Goal: Information Seeking & Learning: Learn about a topic

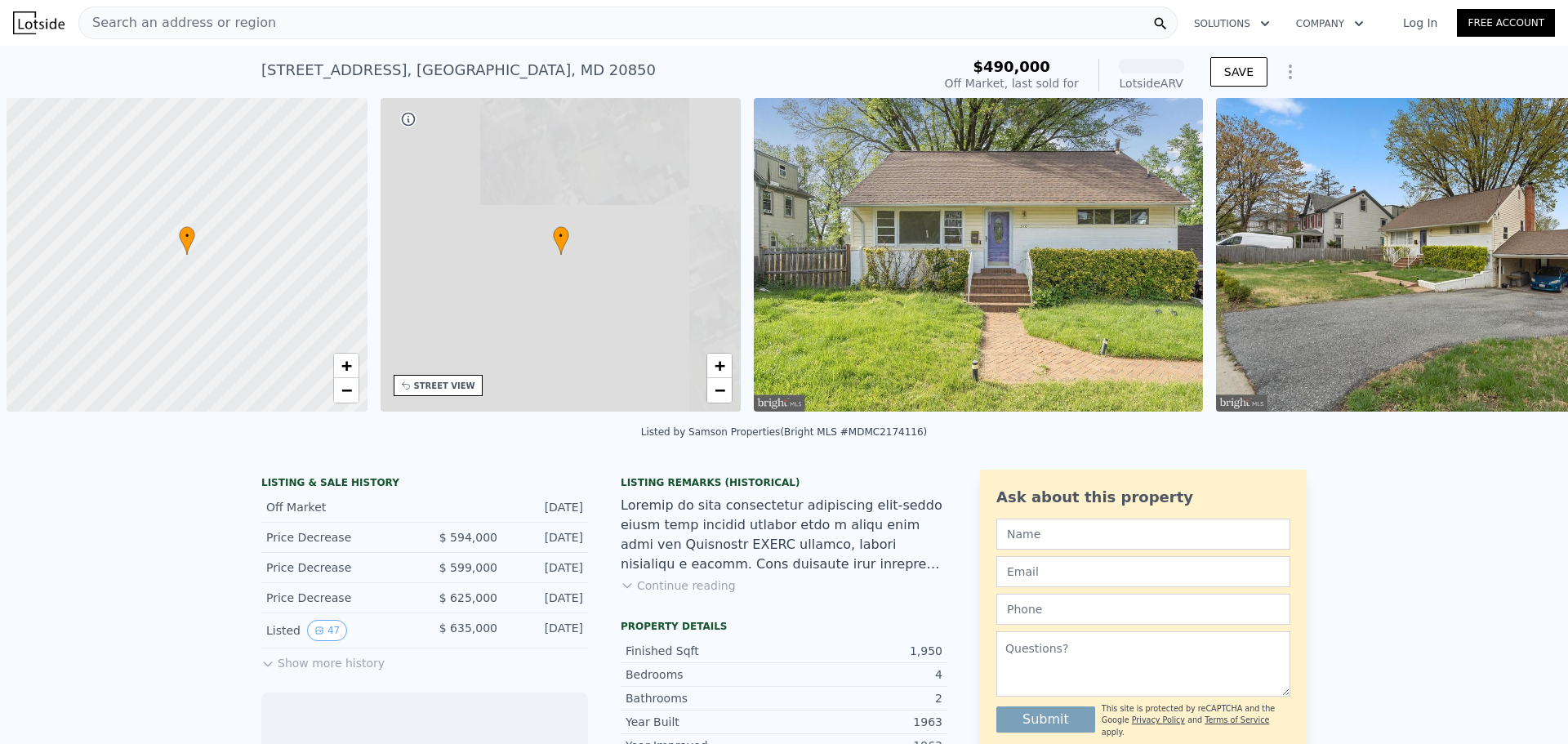
scroll to position [0, 6]
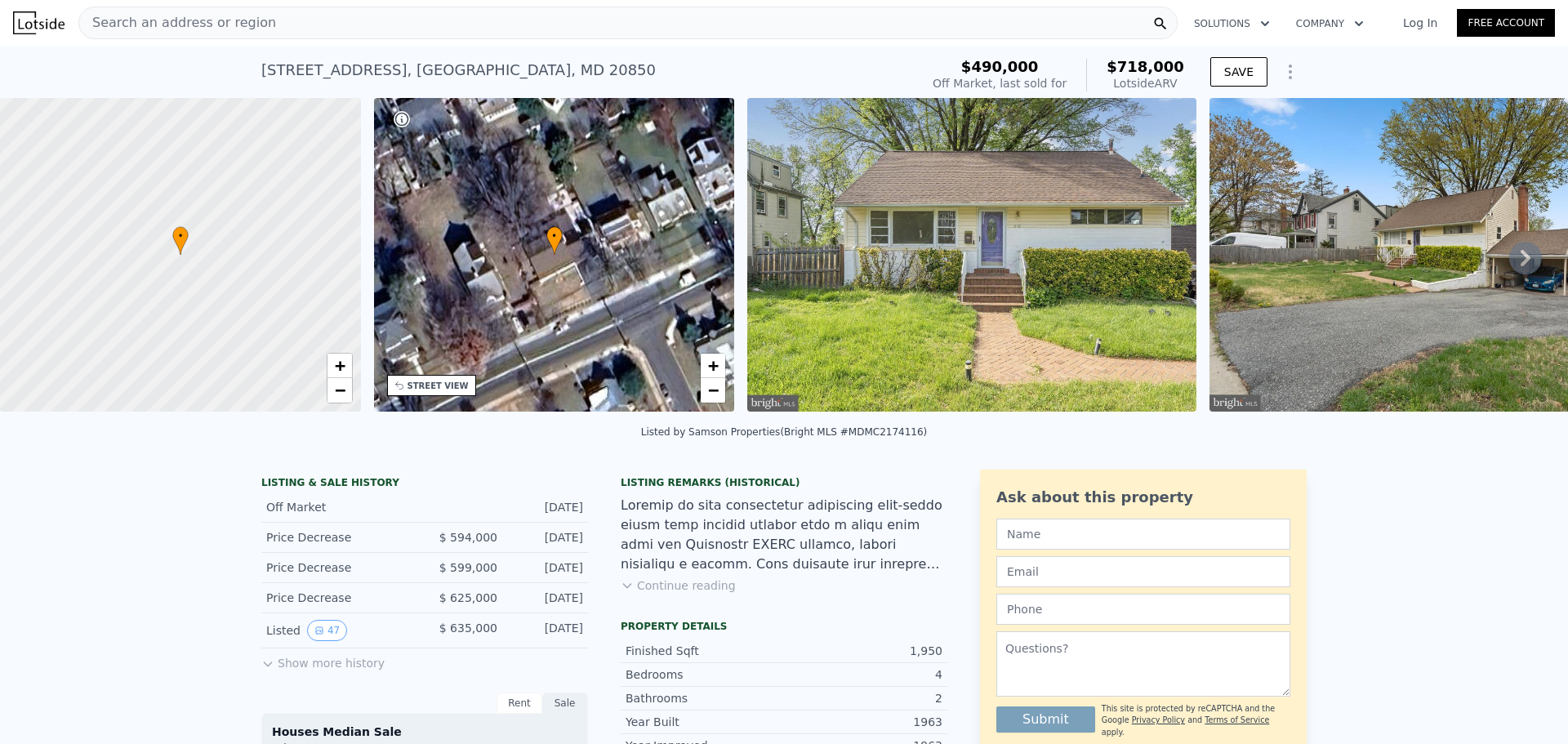
click at [292, 671] on button "Show more history" at bounding box center [322, 660] width 123 height 23
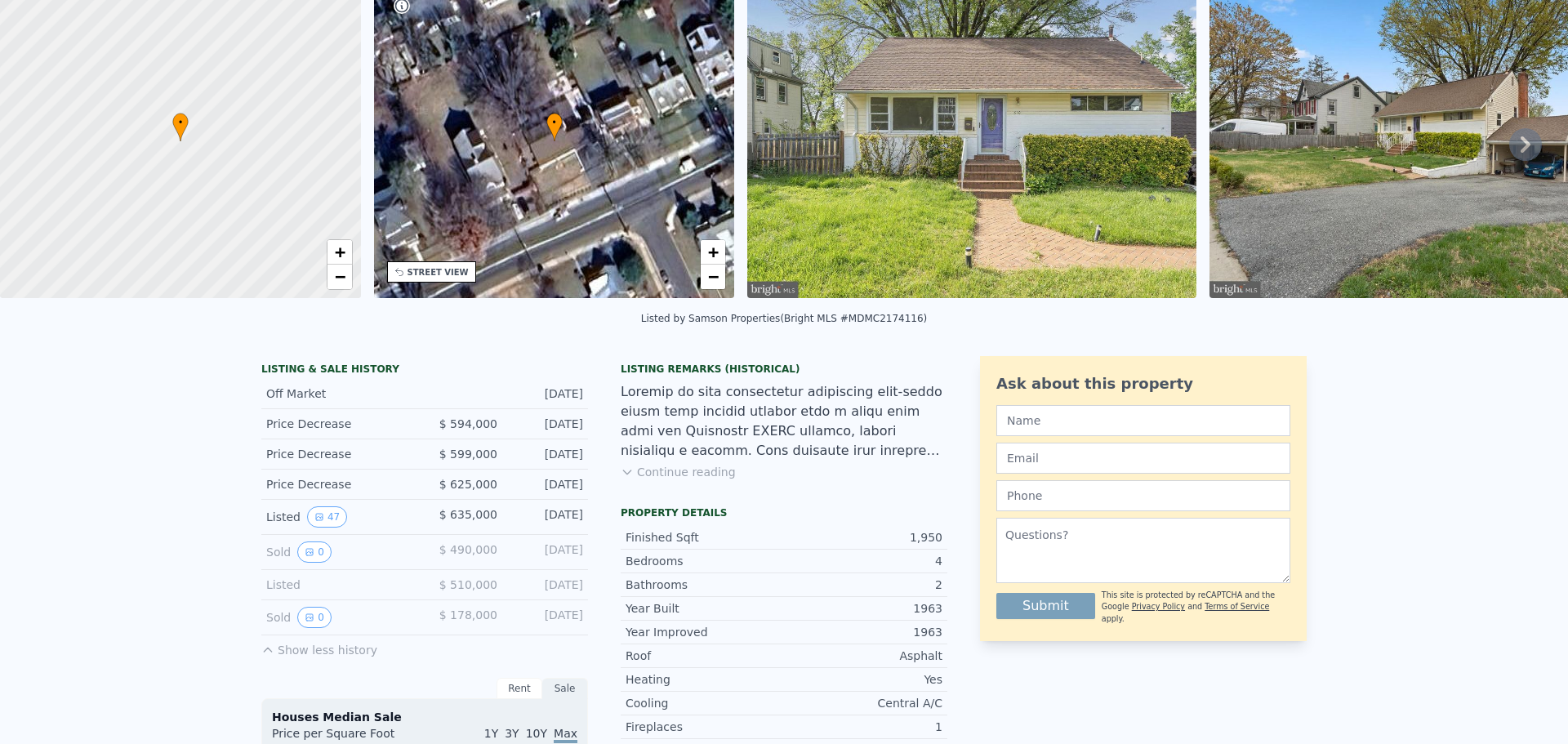
scroll to position [0, 0]
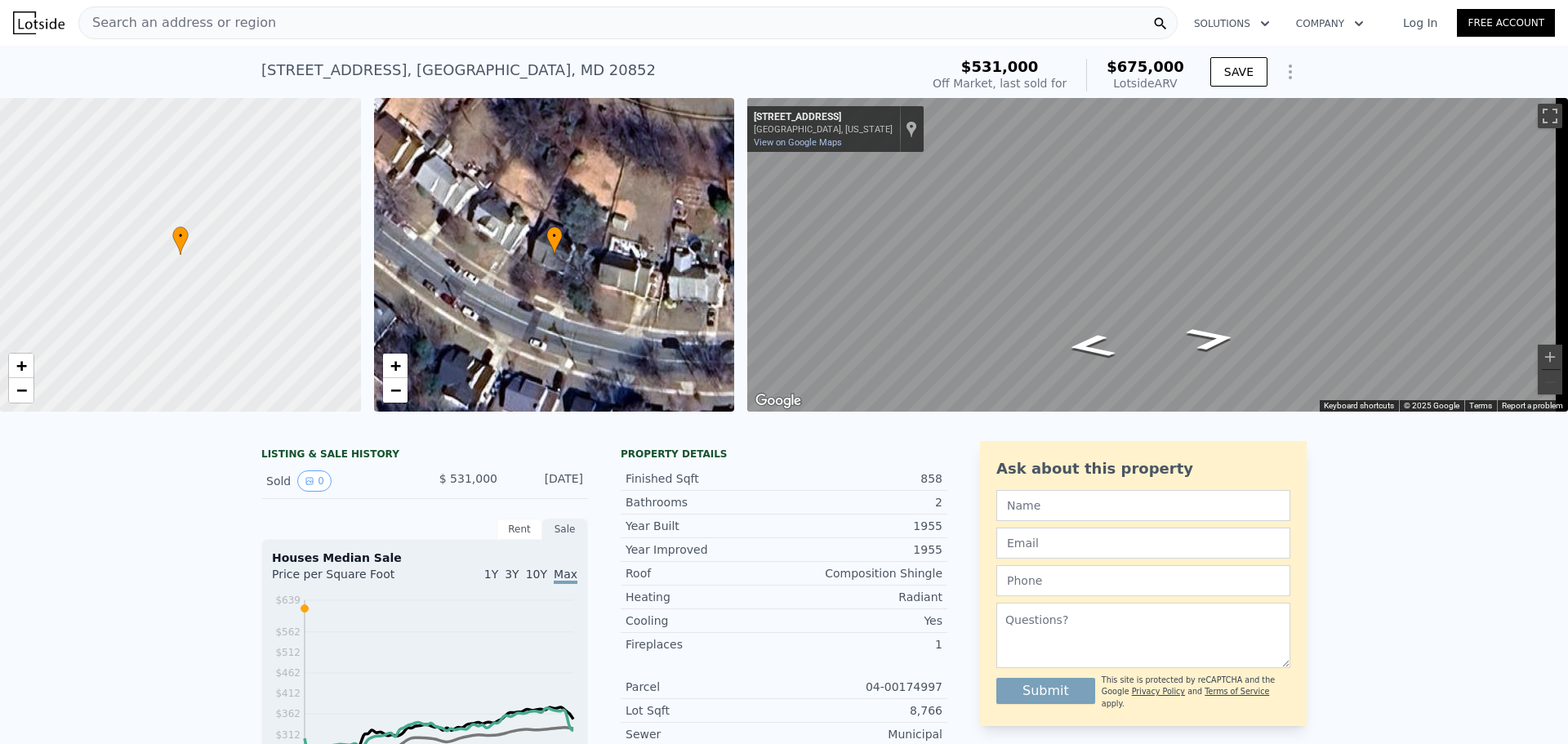
click at [331, 20] on div "Search an address or region" at bounding box center [627, 22] width 1099 height 33
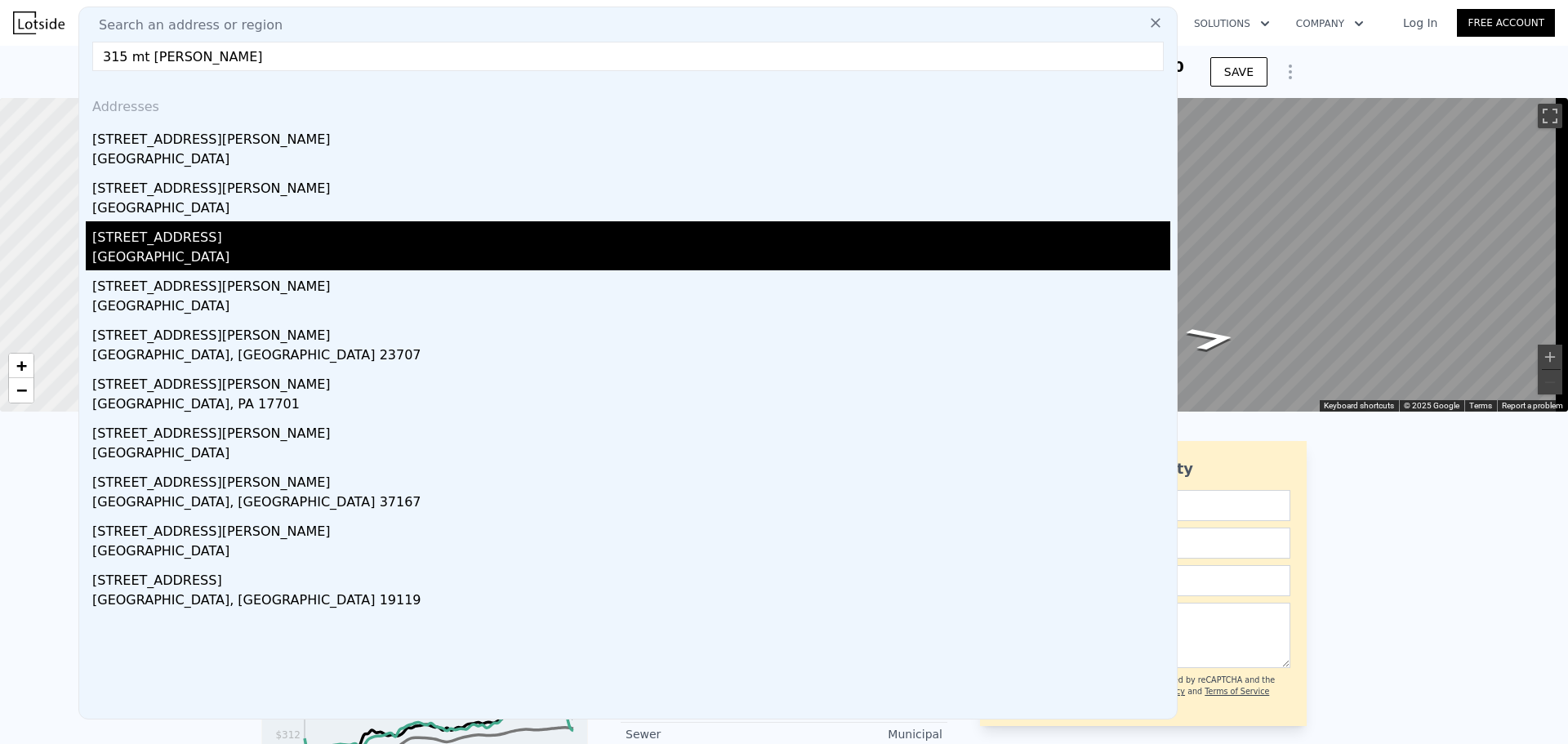
type input "315 mt vernon"
click at [179, 238] on div "[STREET_ADDRESS]" at bounding box center [631, 234] width 1078 height 26
click at [179, 238] on span "•" at bounding box center [180, 236] width 16 height 15
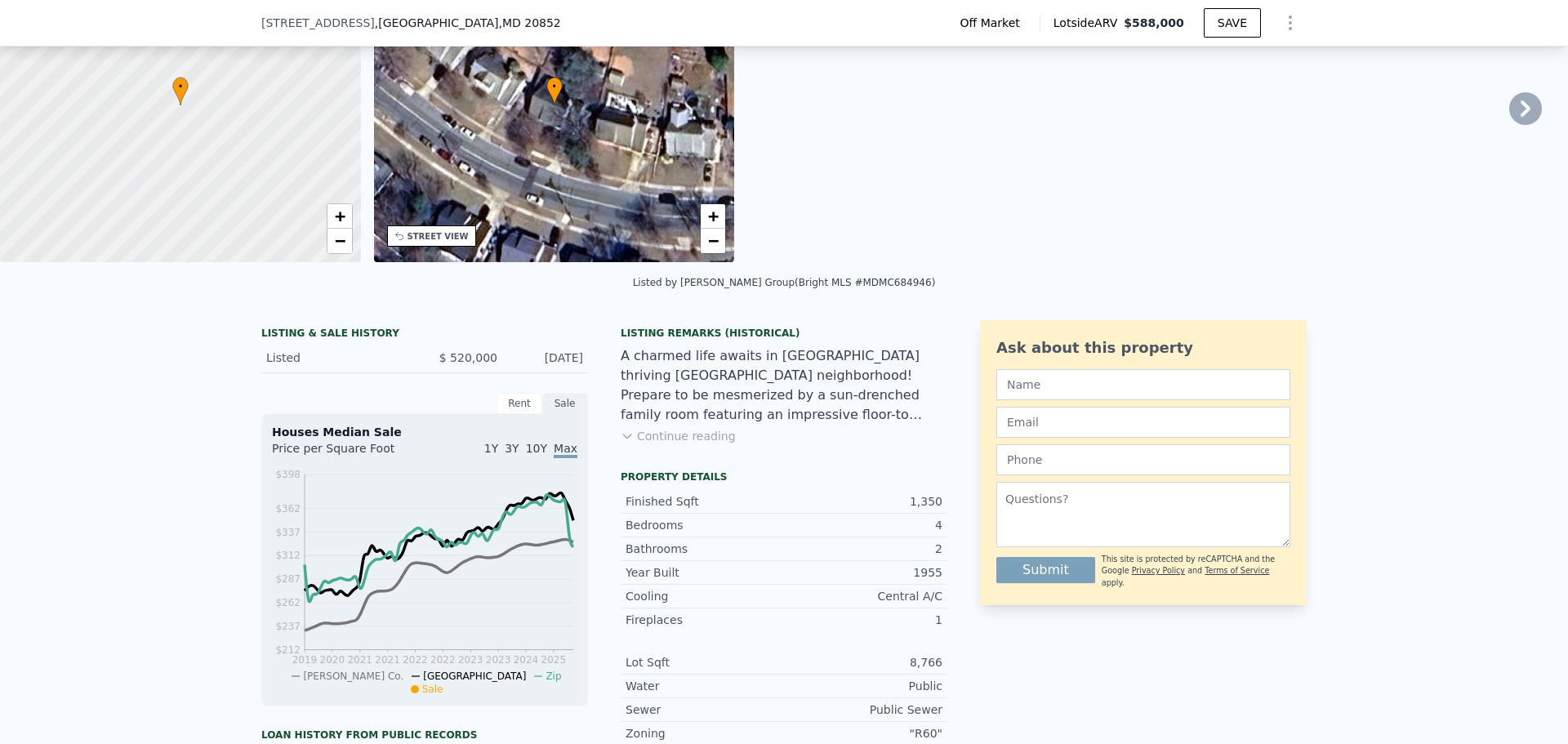
scroll to position [145, 0]
click at [633, 443] on button "Continue reading" at bounding box center [678, 434] width 115 height 16
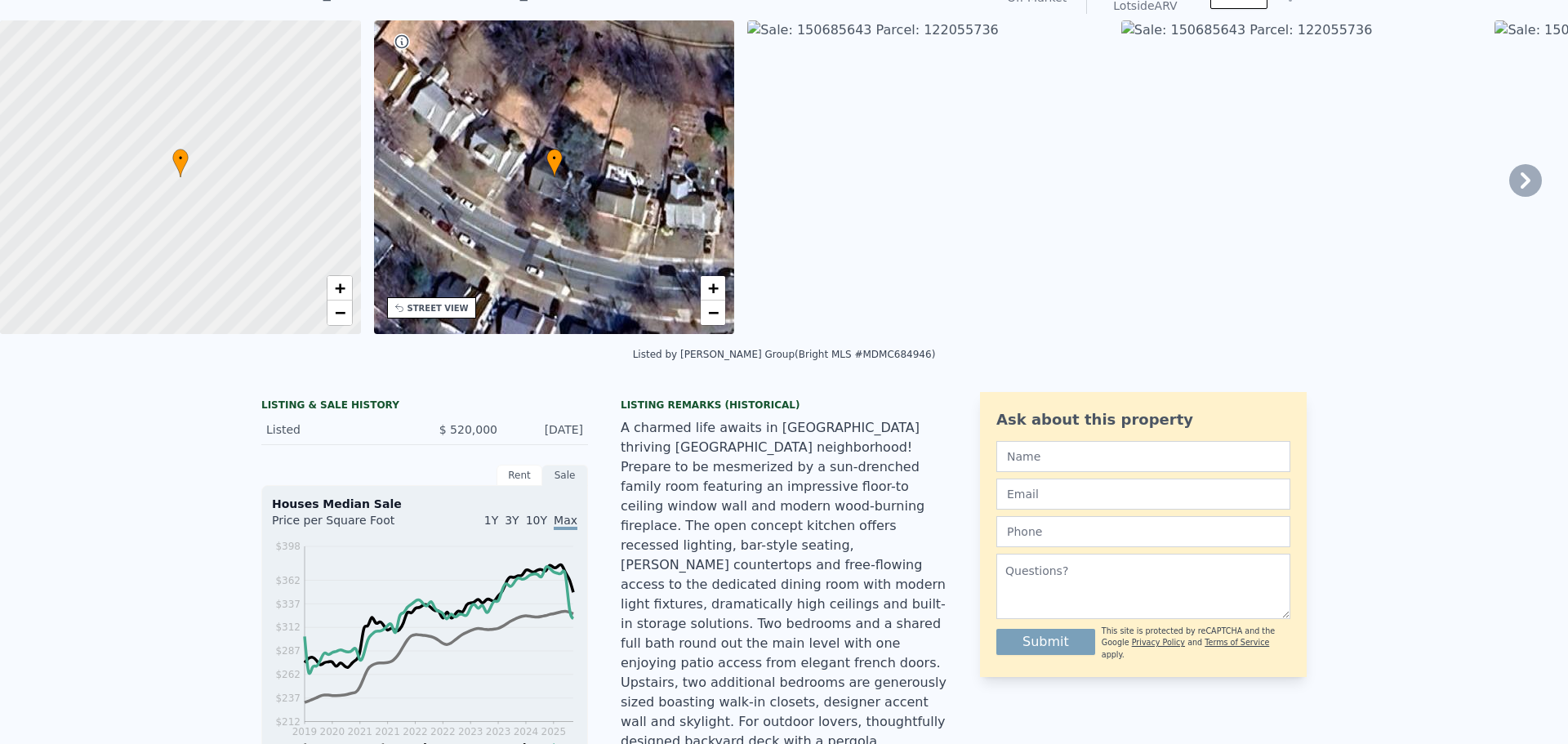
scroll to position [0, 0]
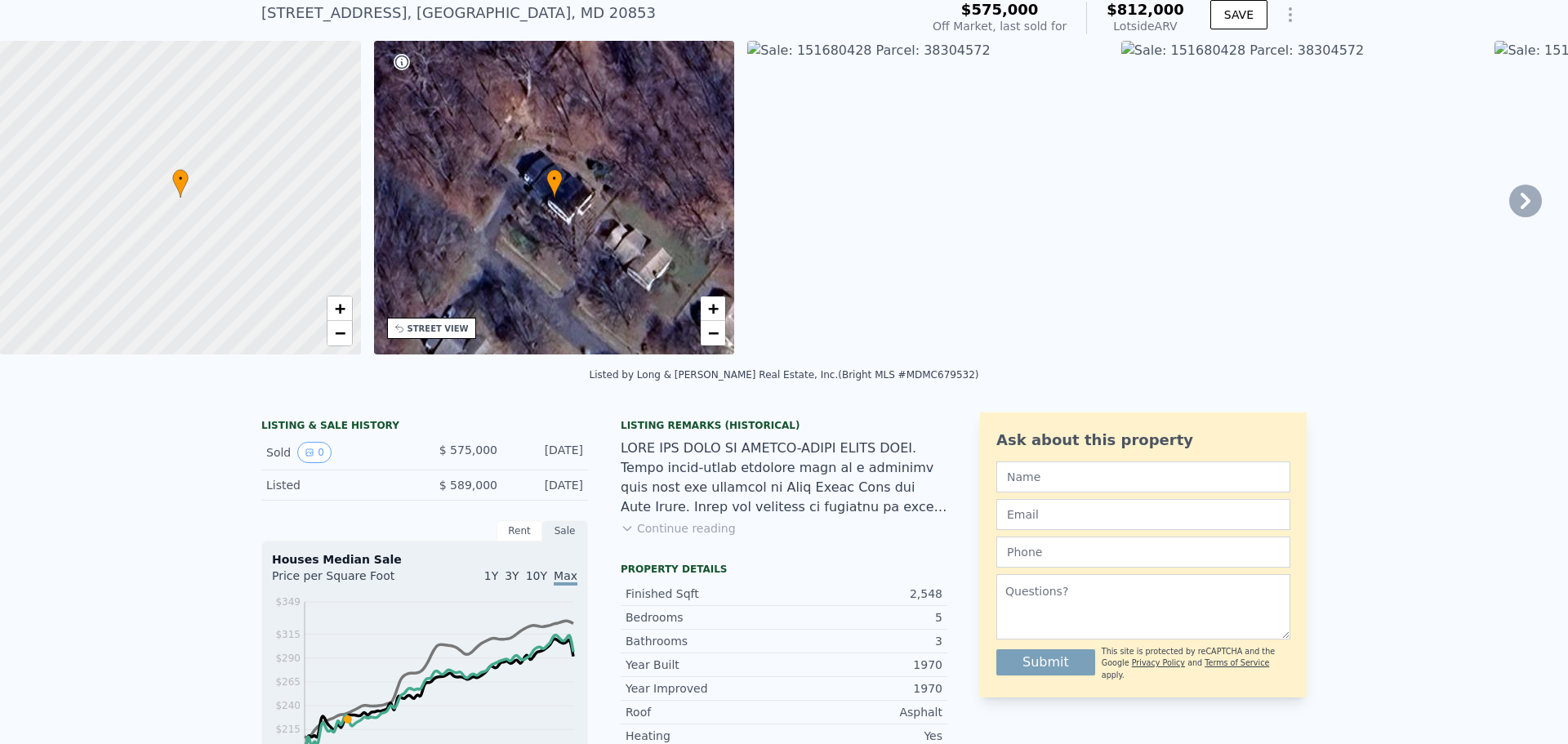
scroll to position [58, 0]
click at [669, 536] on button "Continue reading" at bounding box center [678, 527] width 115 height 16
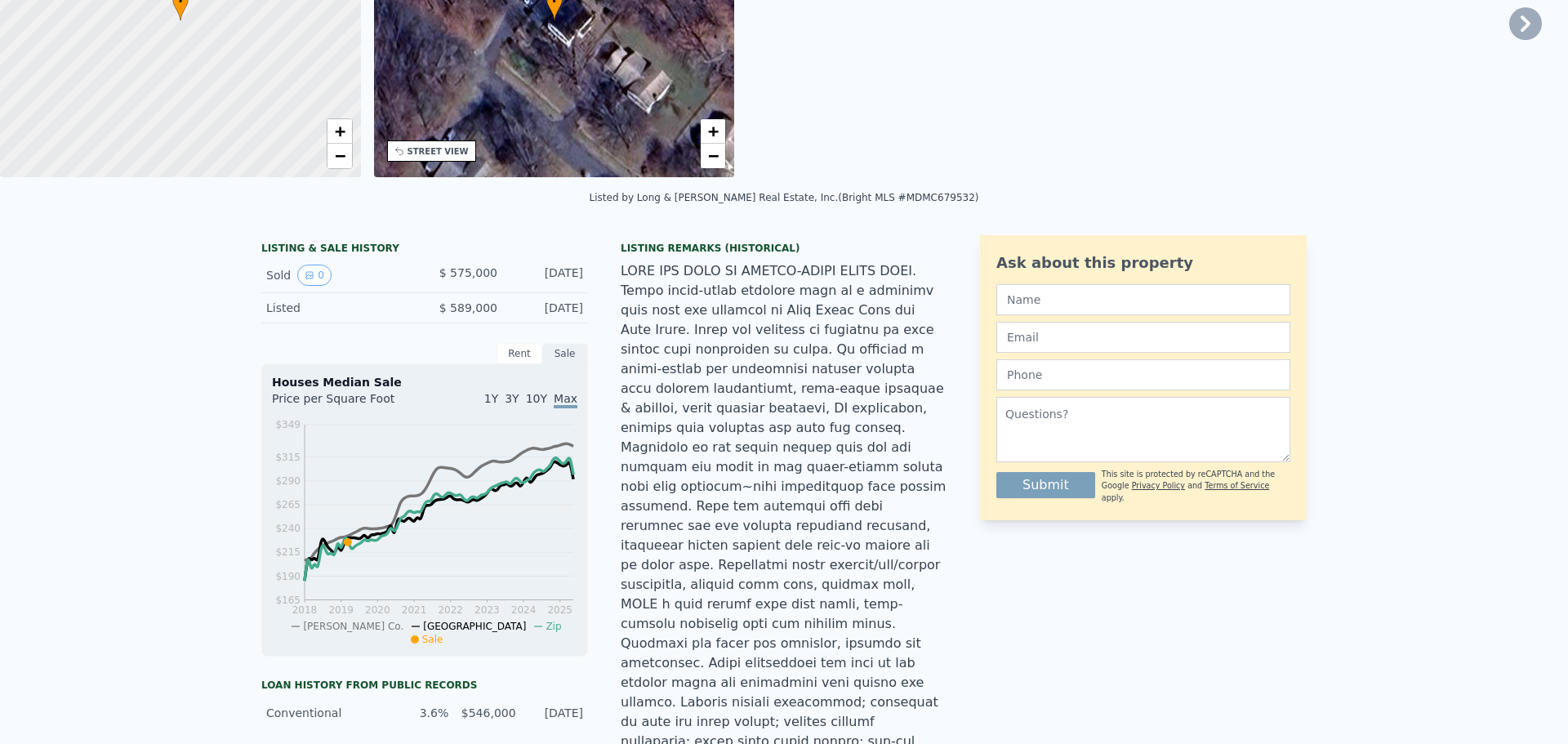
scroll to position [0, 0]
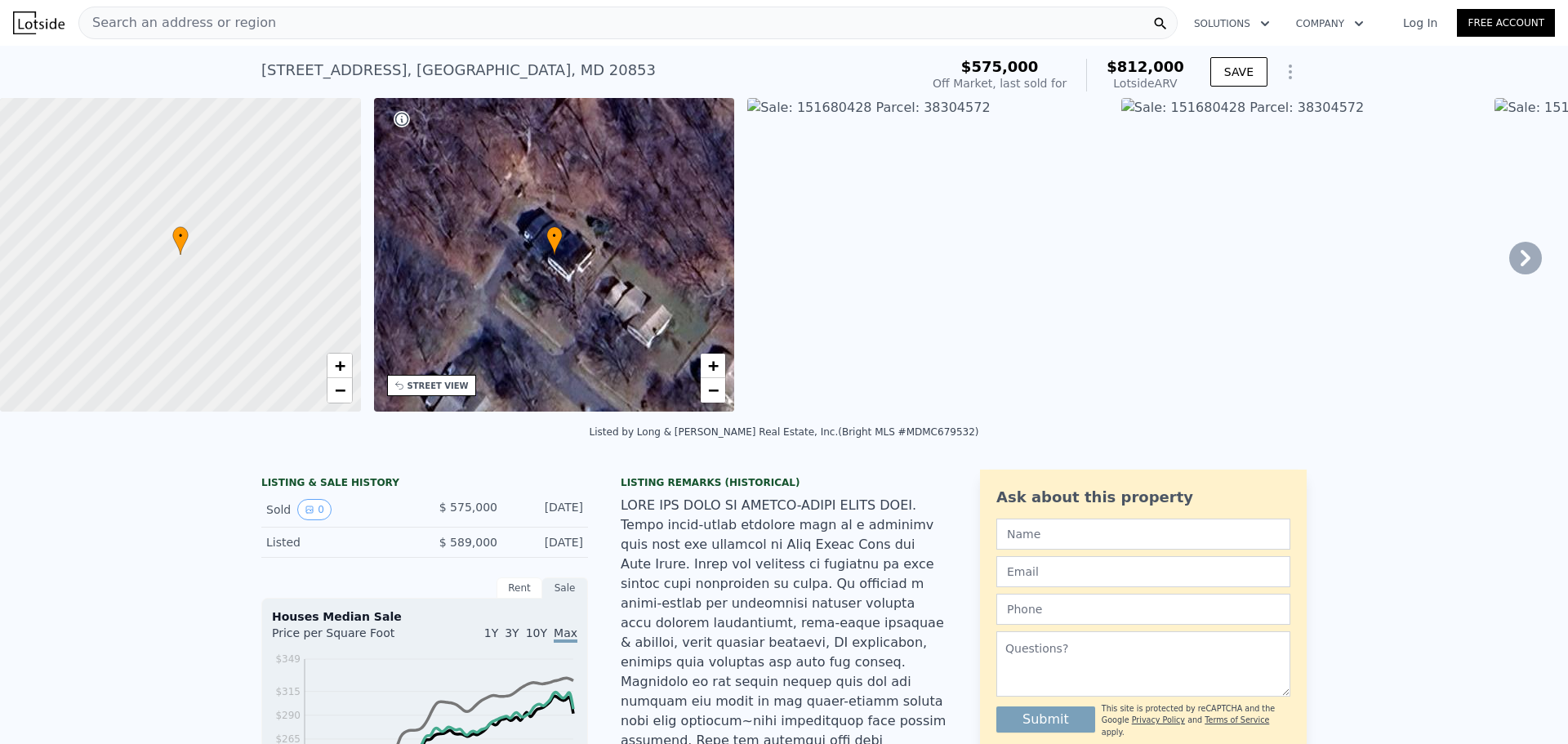
click at [619, 22] on div "Search an address or region" at bounding box center [627, 22] width 1099 height 33
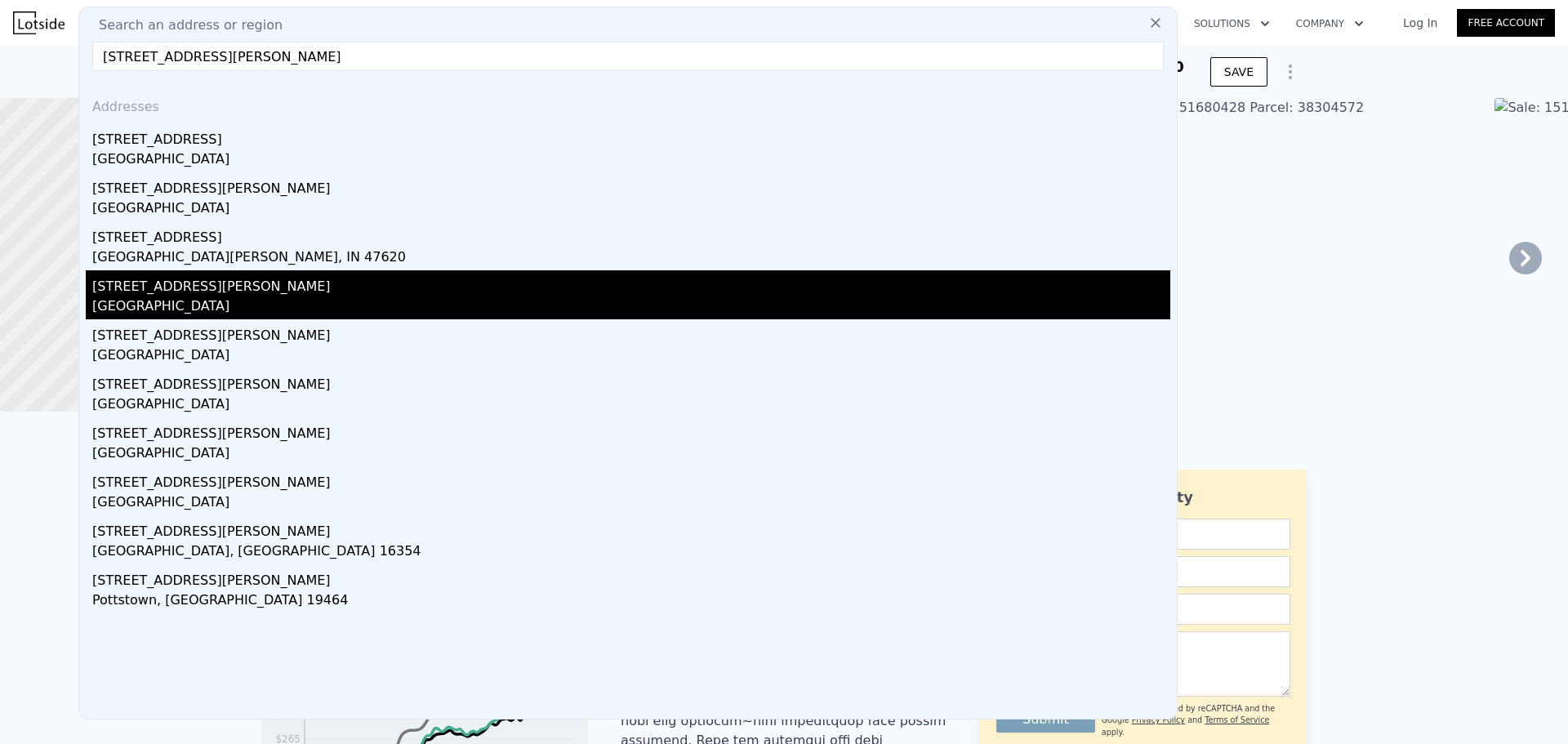
type input "315 mount vernon ro"
click at [278, 123] on div "315 Mount Vernon Pl" at bounding box center [631, 136] width 1078 height 26
click at [278, 123] on div at bounding box center [180, 255] width 432 height 376
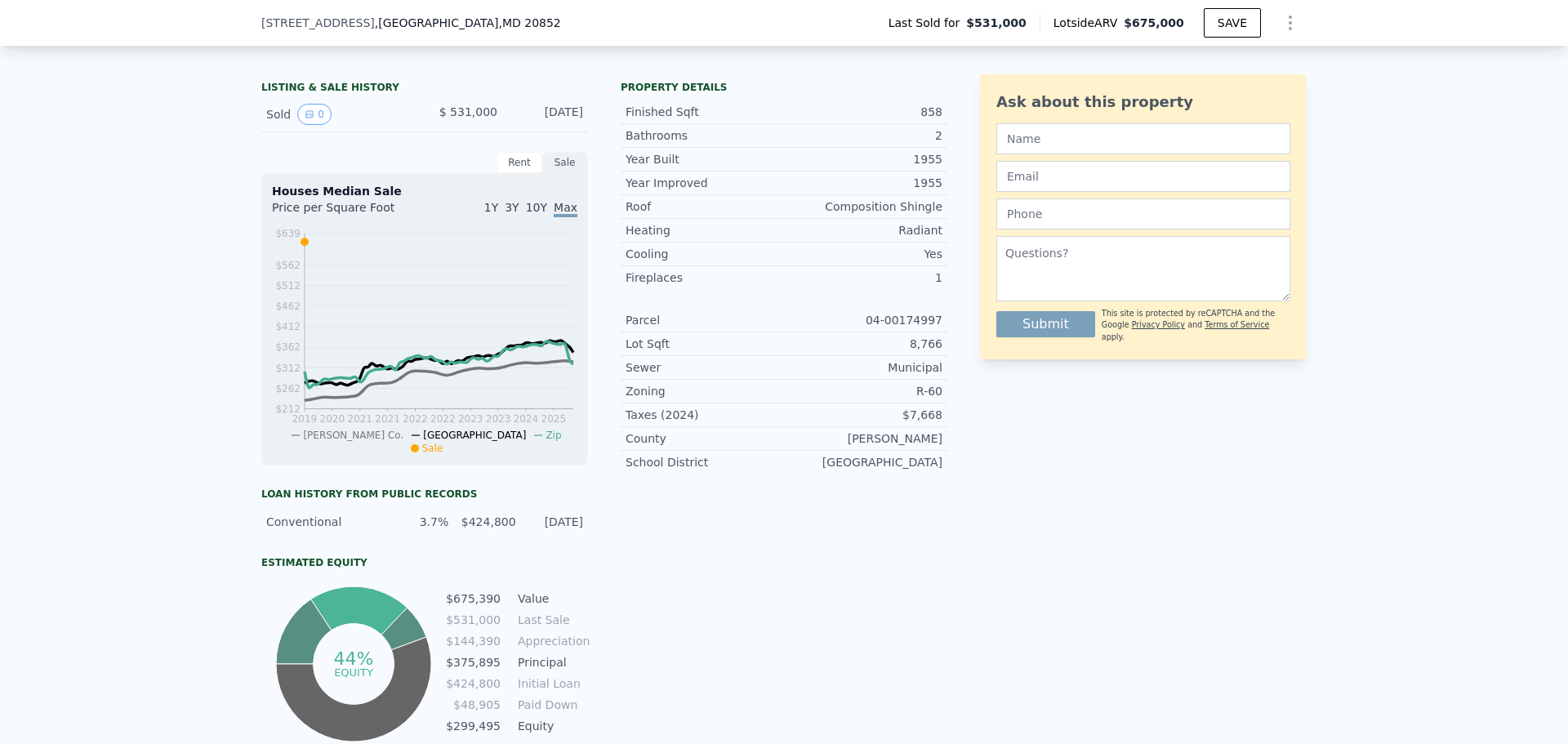
scroll to position [362, 0]
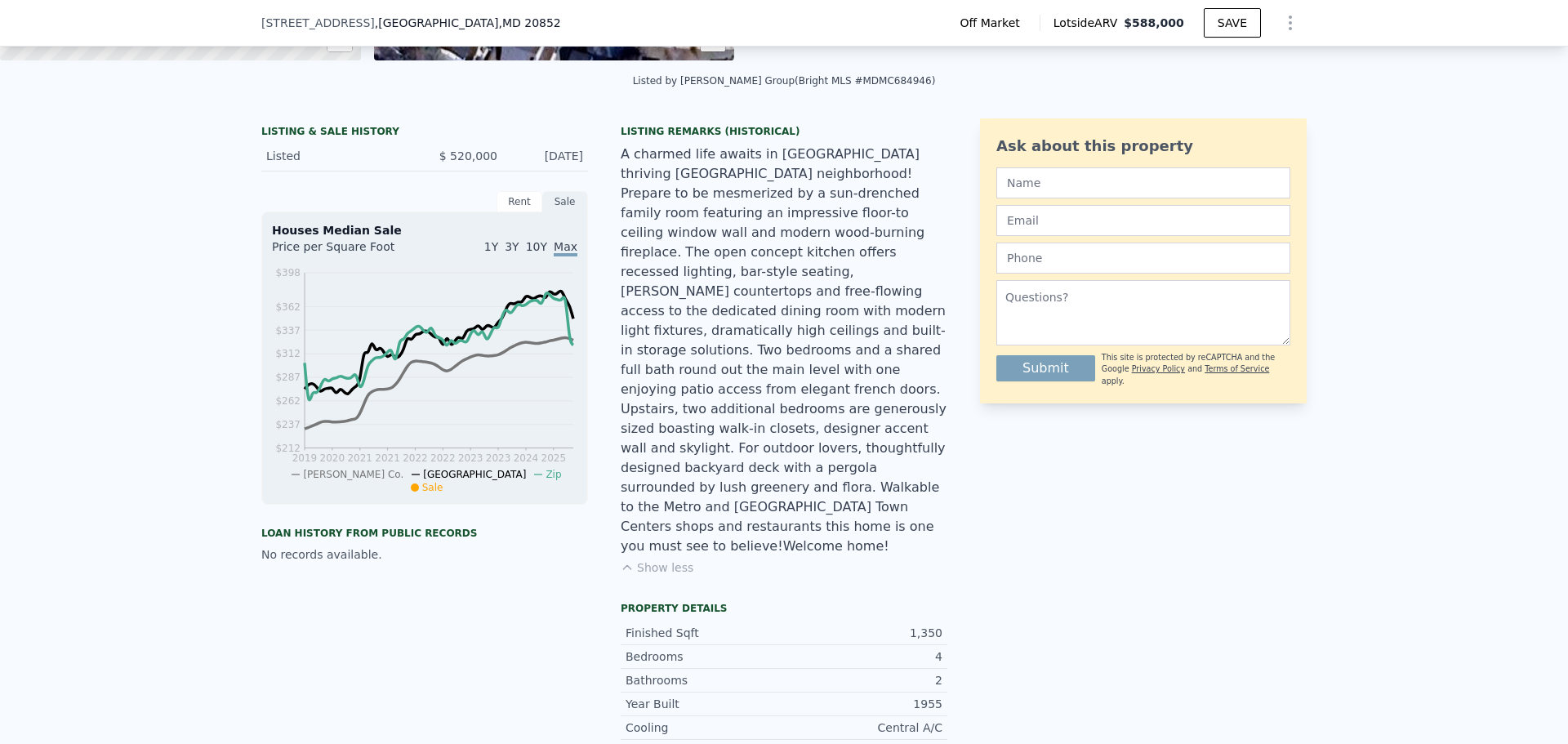
scroll to position [342, 0]
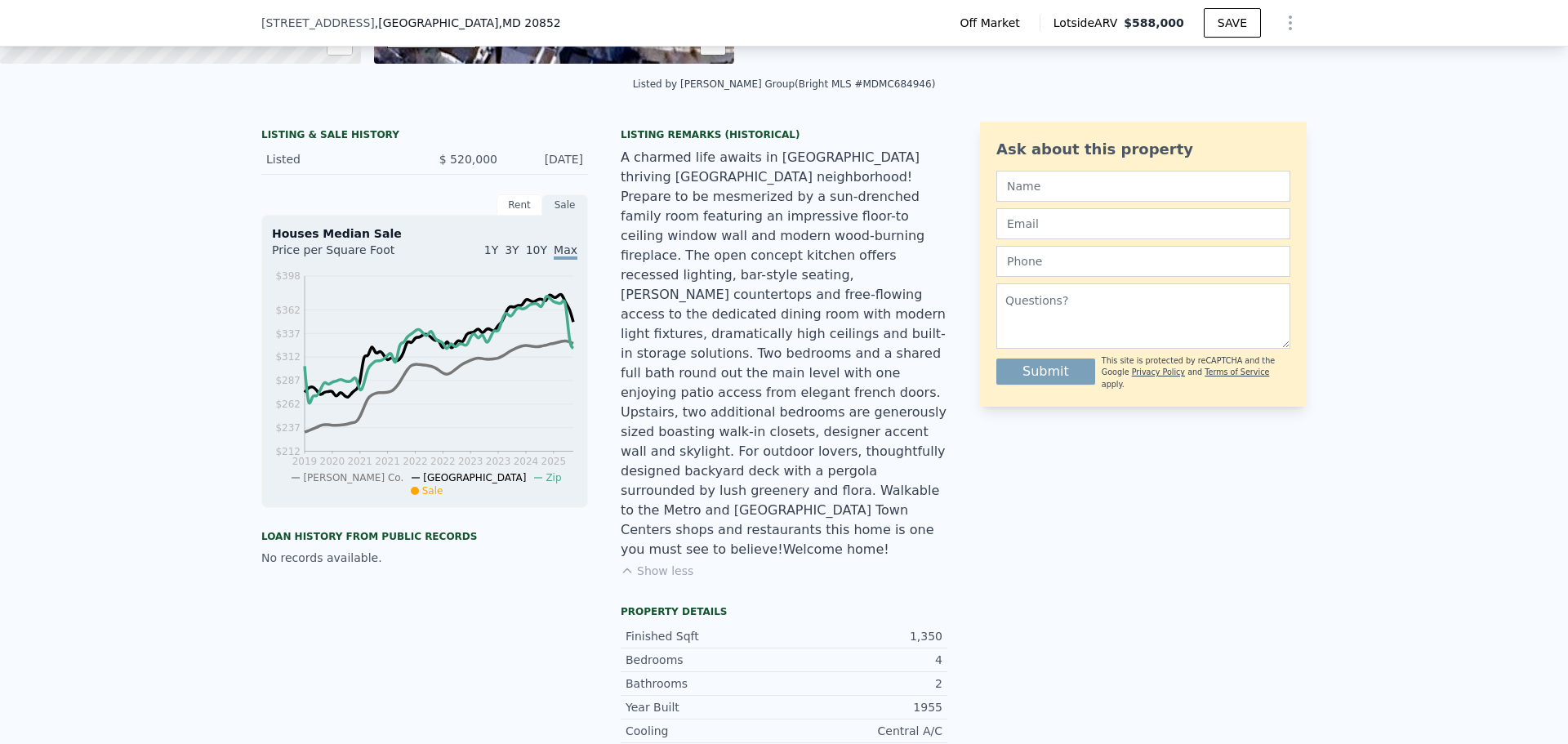
drag, startPoint x: 1025, startPoint y: 508, endPoint x: 882, endPoint y: 476, distance: 146.5
click at [882, 476] on div "A charmed life awaits in [GEOGRAPHIC_DATA] thriving [GEOGRAPHIC_DATA] neighborh…" at bounding box center [783, 353] width 327 height 412
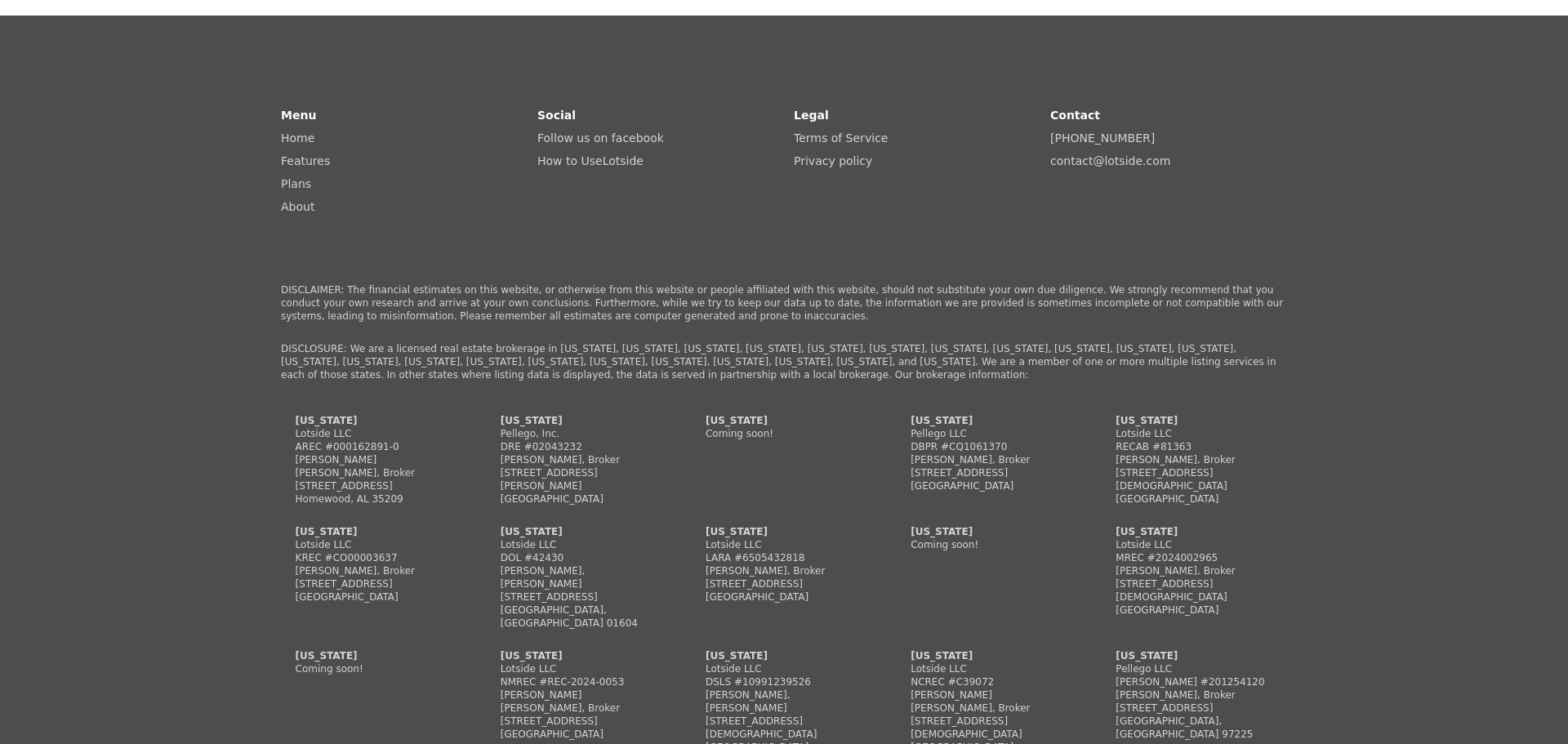
scroll to position [4036, 0]
